Goal: Information Seeking & Learning: Learn about a topic

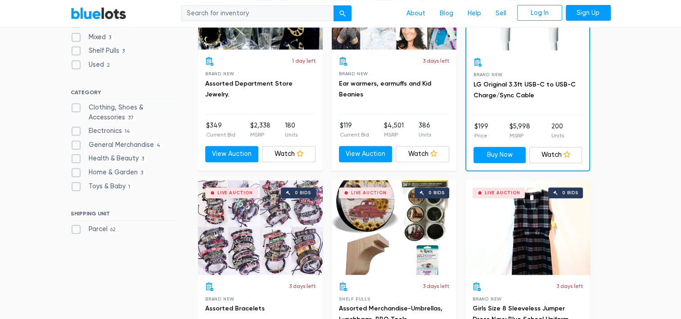
scroll to position [360, 0]
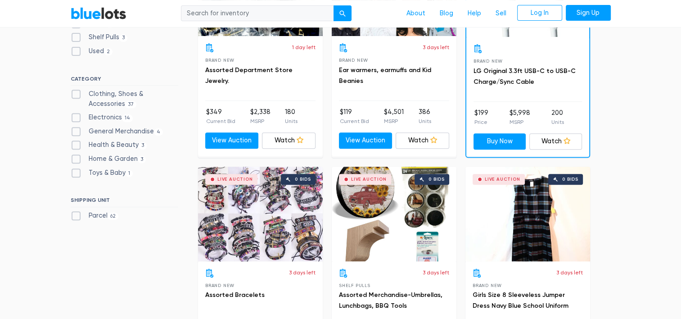
click at [99, 214] on label "Parcel 62" at bounding box center [95, 216] width 48 height 10
click at [77, 214] on input "Parcel 62" at bounding box center [74, 214] width 6 height 6
checkbox input "true"
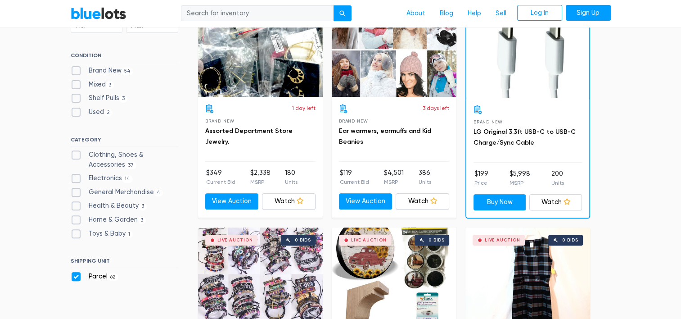
scroll to position [315, 0]
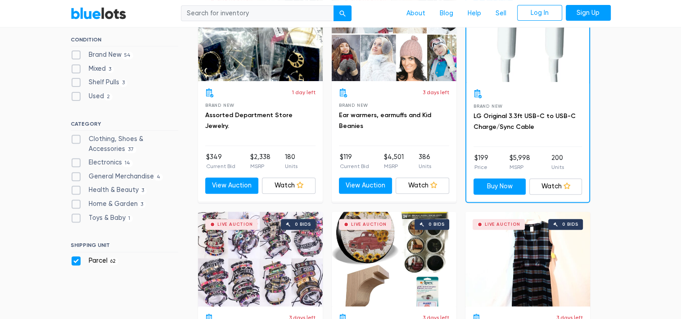
click at [126, 175] on label "General Merchandise 4" at bounding box center [117, 176] width 93 height 10
click at [77, 175] on Merchandise"] "General Merchandise 4" at bounding box center [74, 174] width 6 height 6
checkbox Merchandise"] "true"
